Goal: Transaction & Acquisition: Purchase product/service

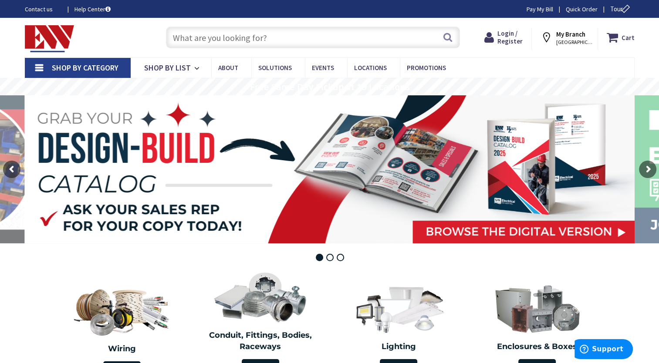
click at [347, 37] on input "text" at bounding box center [313, 38] width 294 height 22
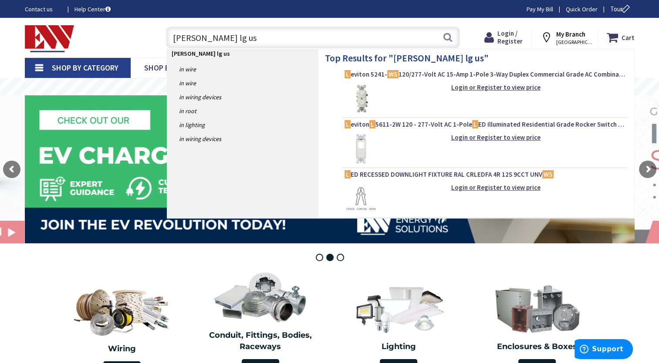
type input "crook ws lg usv"
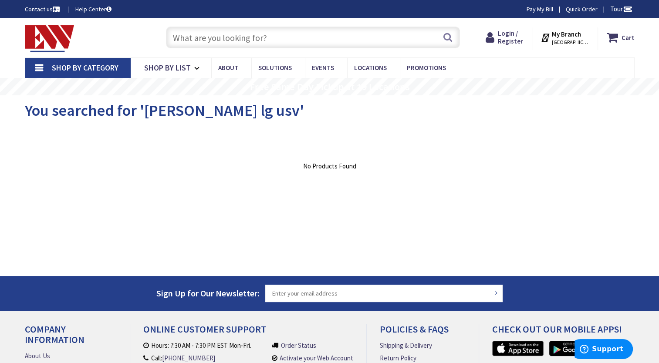
click at [334, 33] on input "text" at bounding box center [313, 38] width 294 height 22
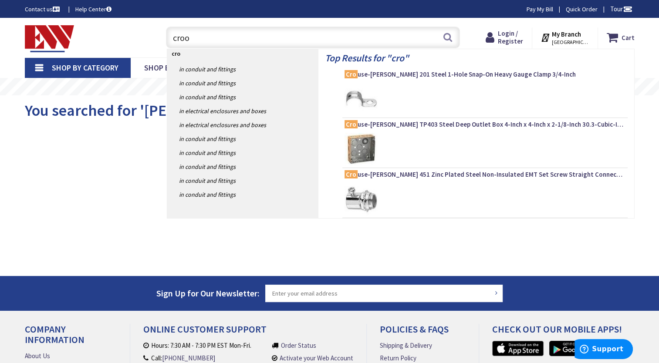
type input "[PERSON_NAME]"
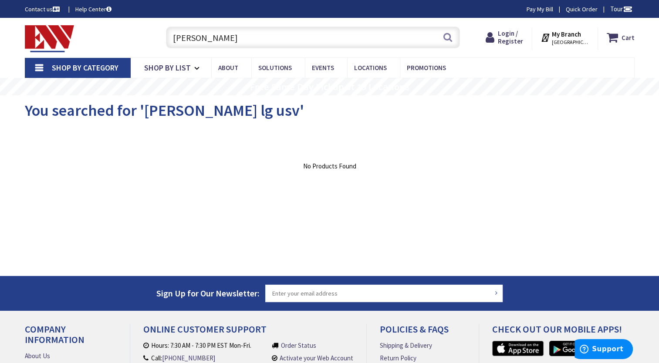
click at [244, 34] on input "[PERSON_NAME]" at bounding box center [313, 38] width 294 height 22
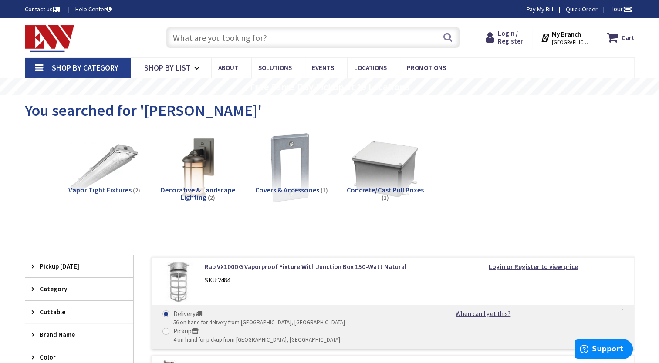
click at [244, 34] on input "text" at bounding box center [313, 38] width 294 height 22
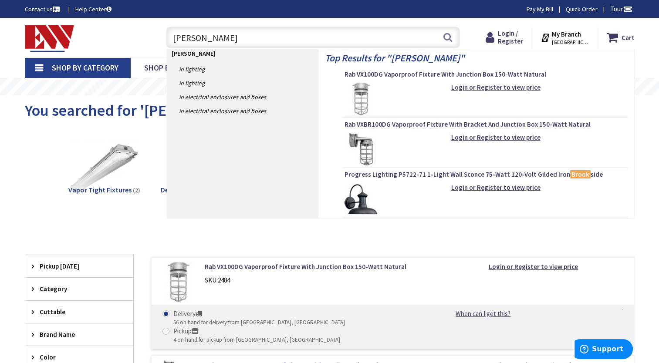
type input "[PERSON_NAME]"
